Goal: Find contact information: Find contact information

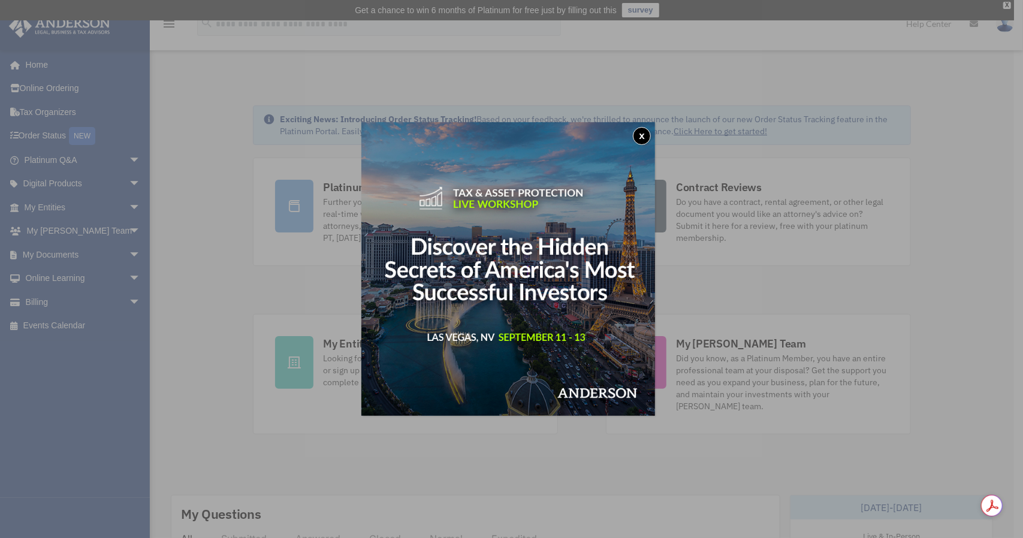
click at [646, 134] on button "x" at bounding box center [642, 136] width 18 height 18
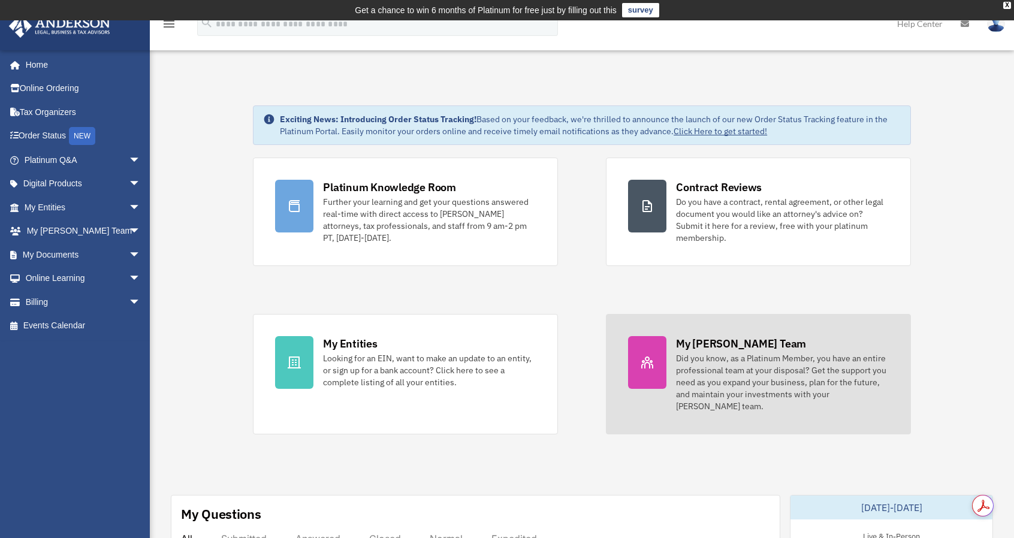
click at [703, 345] on div "My [PERSON_NAME] Team" at bounding box center [741, 343] width 130 height 15
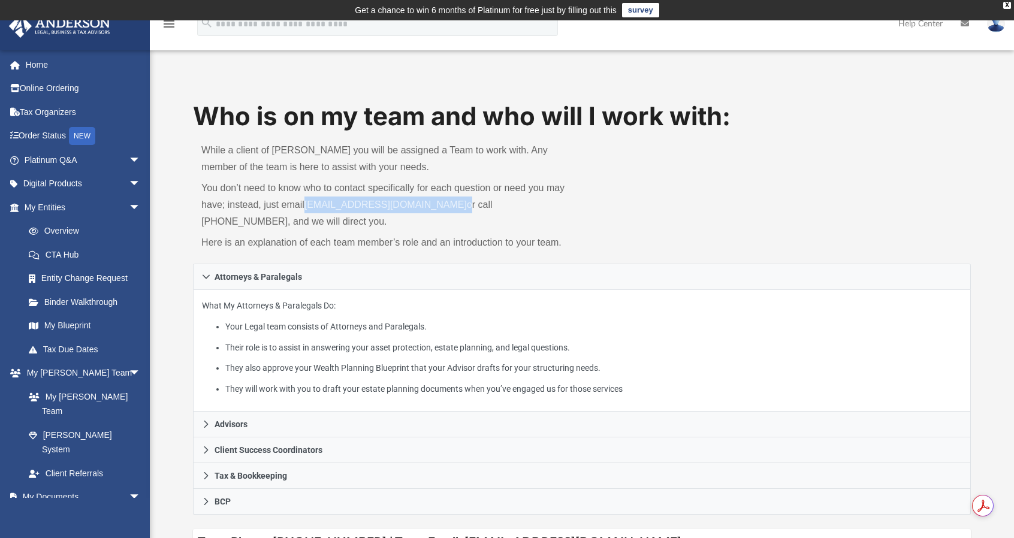
drag, startPoint x: 451, startPoint y: 202, endPoint x: 309, endPoint y: 204, distance: 141.5
click at [309, 204] on p "You don’t need to know who to contact specifically for each question or need yo…" at bounding box center [387, 205] width 372 height 50
copy p "[EMAIL_ADDRESS][DOMAIN_NAME]"
